Goal: Information Seeking & Learning: Learn about a topic

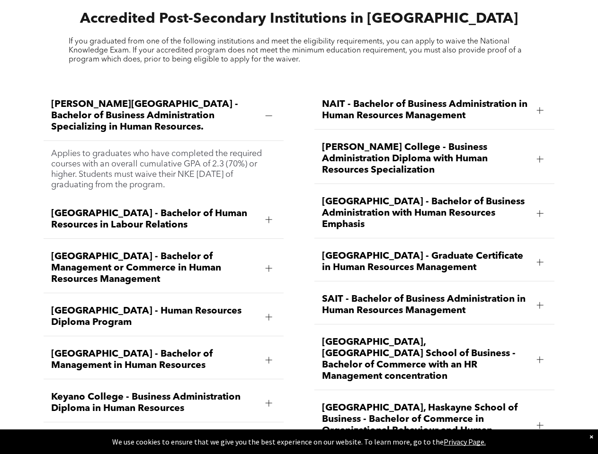
scroll to position [1082, 0]
click at [299, 227] on div "[PERSON_NAME][GEOGRAPHIC_DATA] - Bachelor of Business Administration Specializi…" at bounding box center [299, 333] width 598 height 511
click at [163, 107] on span "[PERSON_NAME][GEOGRAPHIC_DATA] - Bachelor of Business Administration Specializi…" at bounding box center [154, 116] width 207 height 34
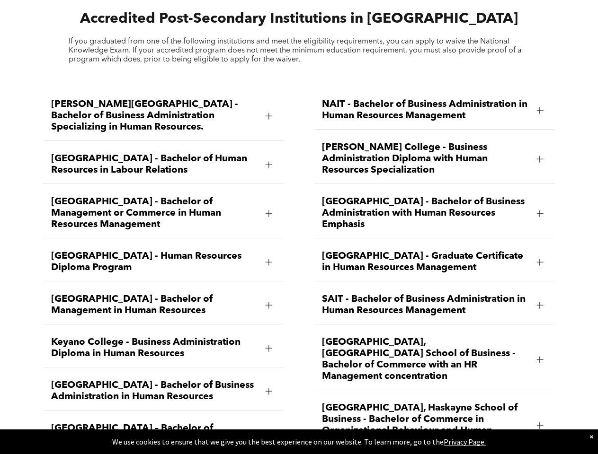
click at [163, 176] on span "[GEOGRAPHIC_DATA] - Bachelor of Human Resources in Labour Relations" at bounding box center [154, 164] width 207 height 23
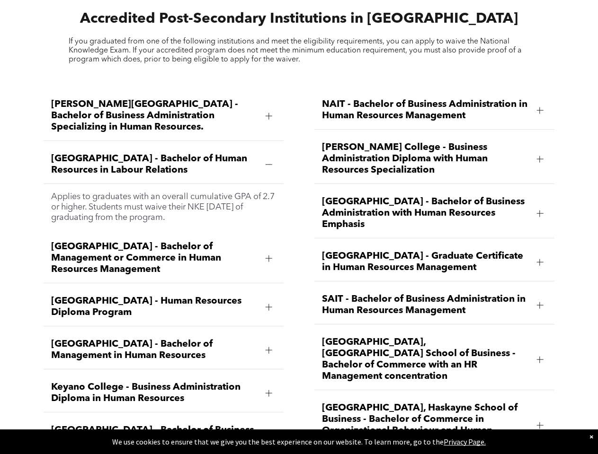
click at [163, 296] on span "[GEOGRAPHIC_DATA] - Human Resources Diploma Program" at bounding box center [154, 307] width 207 height 23
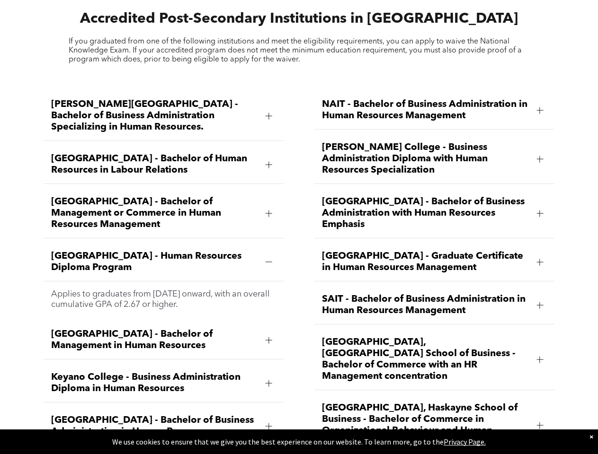
click at [163, 321] on div "[GEOGRAPHIC_DATA] - Bachelor of Management in Human Resources" at bounding box center [164, 340] width 240 height 38
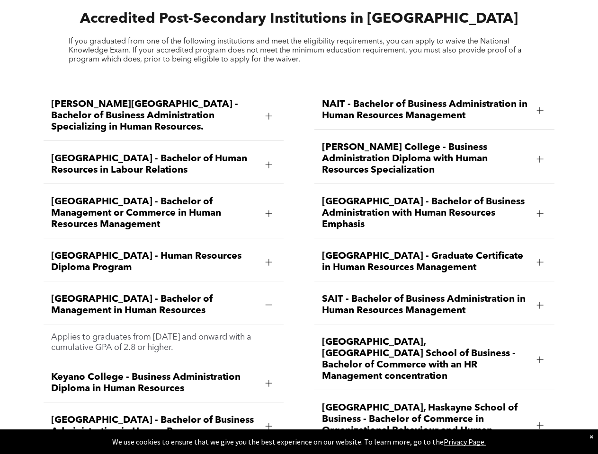
click at [163, 364] on div "Keyano College - Business Administration Diploma in Human Resources" at bounding box center [164, 383] width 240 height 38
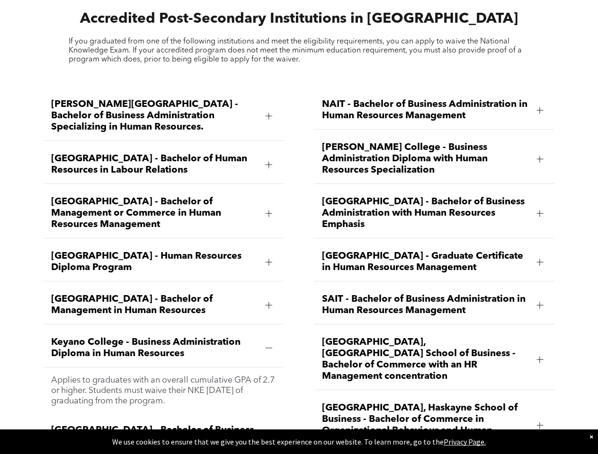
click at [163, 417] on div "[GEOGRAPHIC_DATA] - Bachelor of Business Administration in Human Resources" at bounding box center [164, 436] width 240 height 38
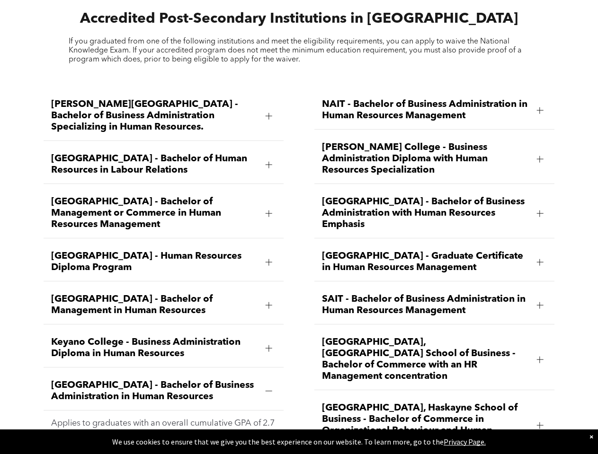
click at [434, 102] on span "NAIT - Bachelor of Business Administration in Human Resources Management" at bounding box center [425, 110] width 207 height 23
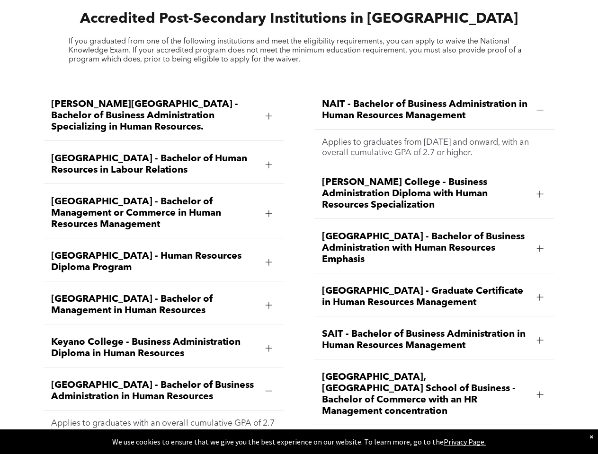
click at [434, 177] on span "[PERSON_NAME] College - Business Administration Diploma with Human Resources Sp…" at bounding box center [425, 194] width 207 height 34
